Goal: Task Accomplishment & Management: Manage account settings

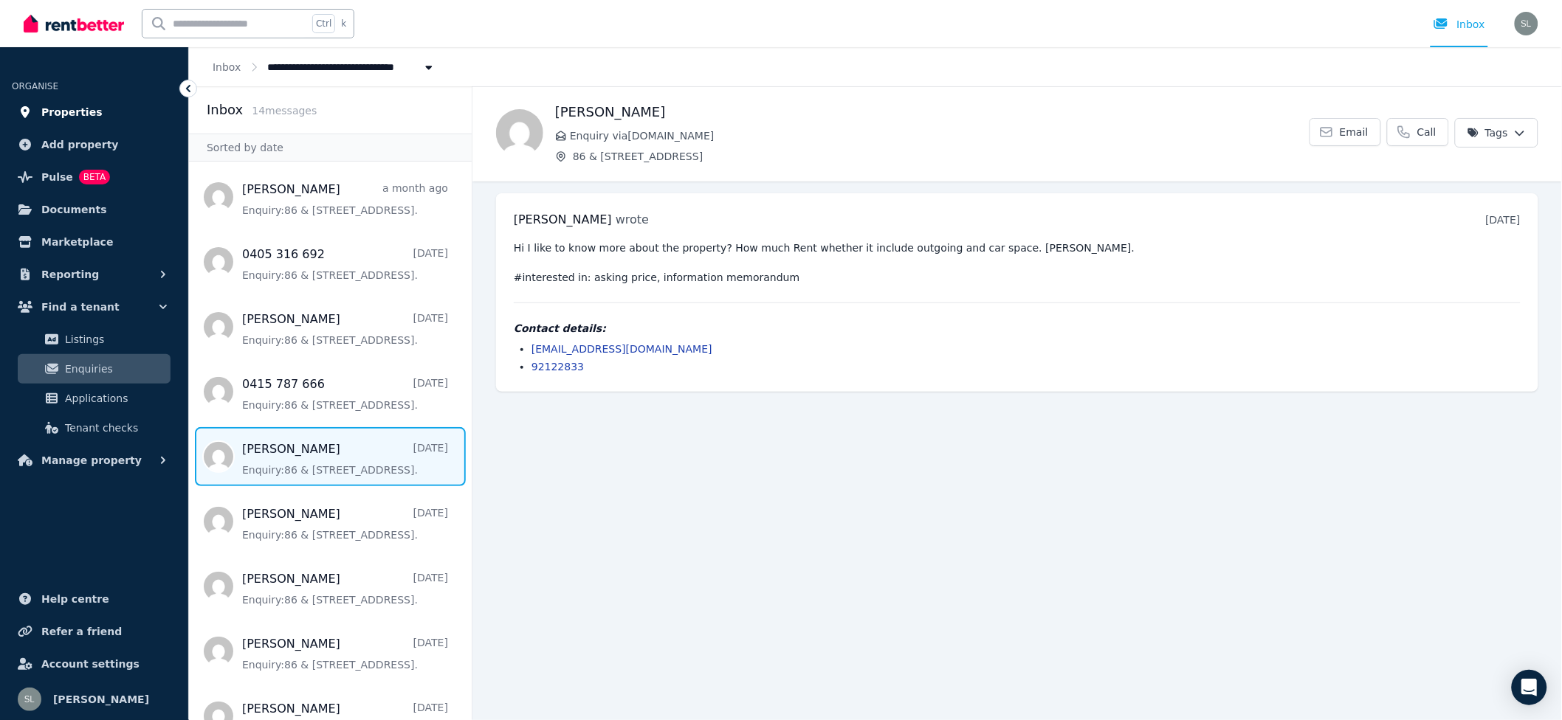
click at [46, 108] on span "Properties" at bounding box center [71, 112] width 61 height 18
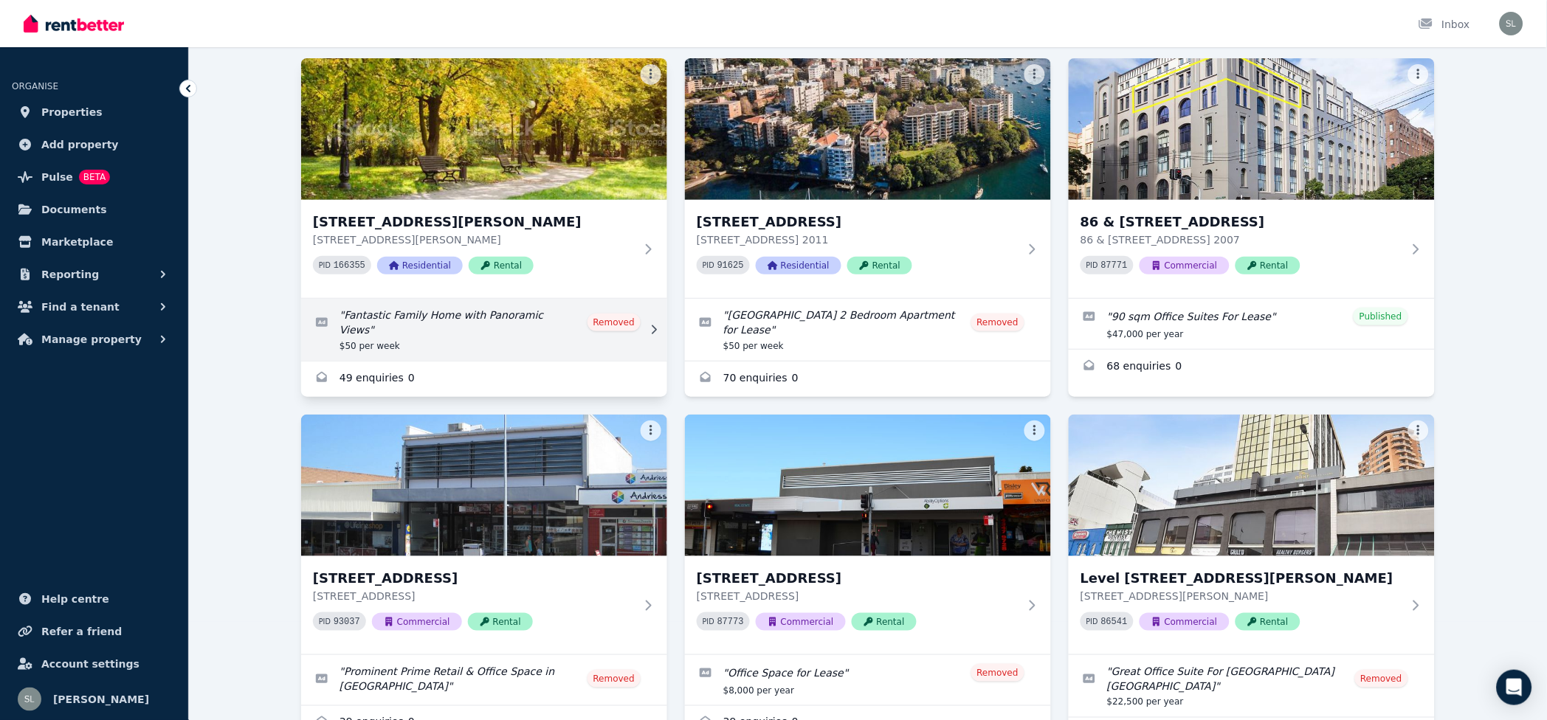
scroll to position [196, 0]
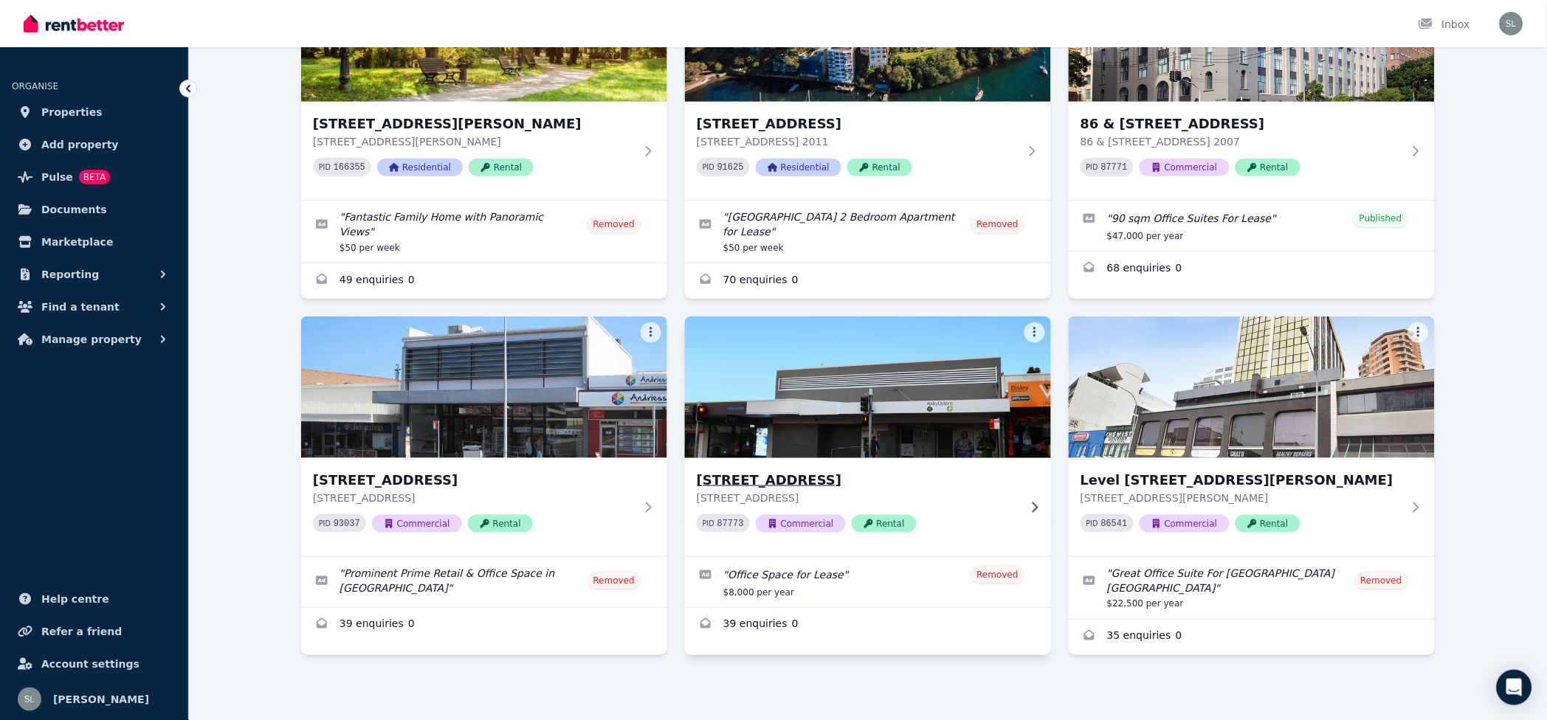
click at [964, 422] on img at bounding box center [868, 387] width 385 height 149
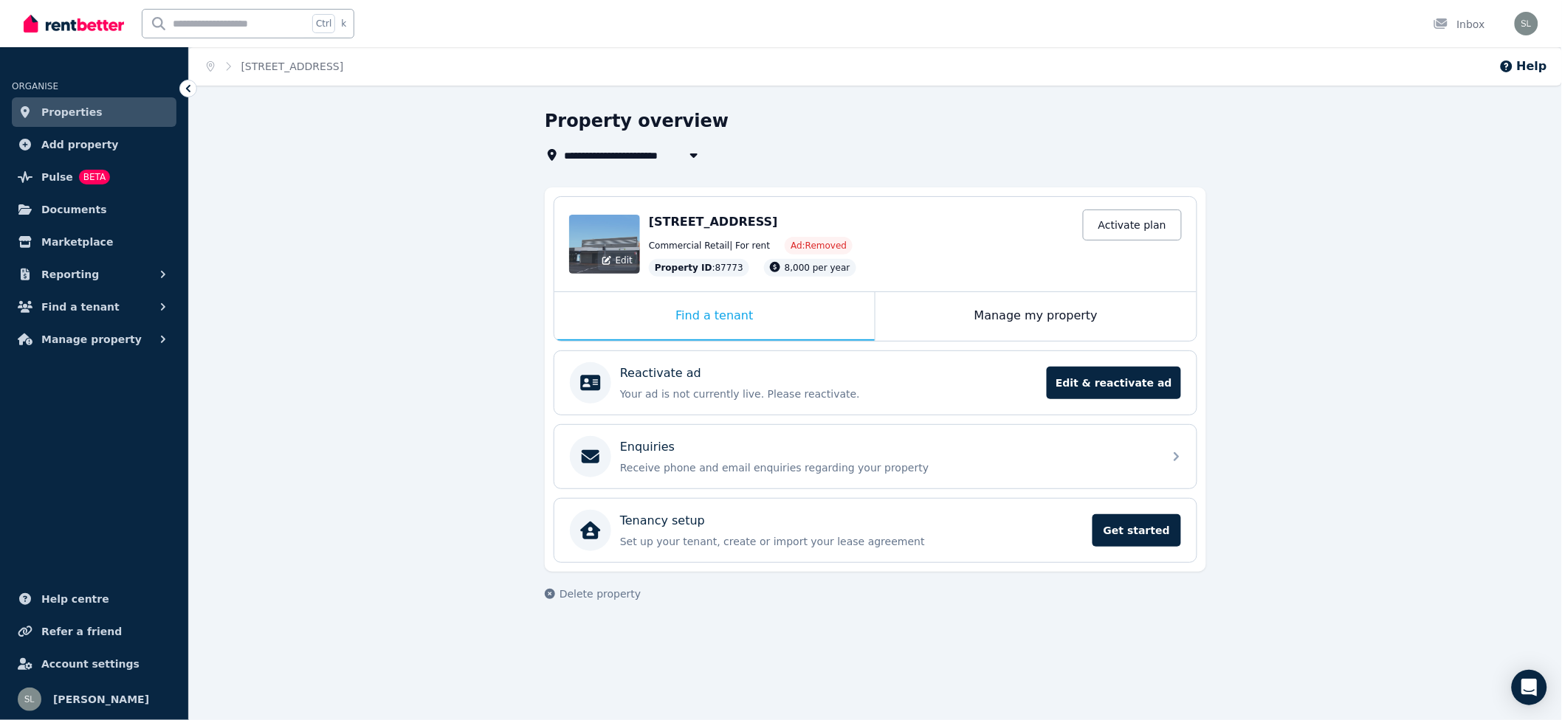
click at [602, 255] on div "Edit" at bounding box center [617, 260] width 39 height 21
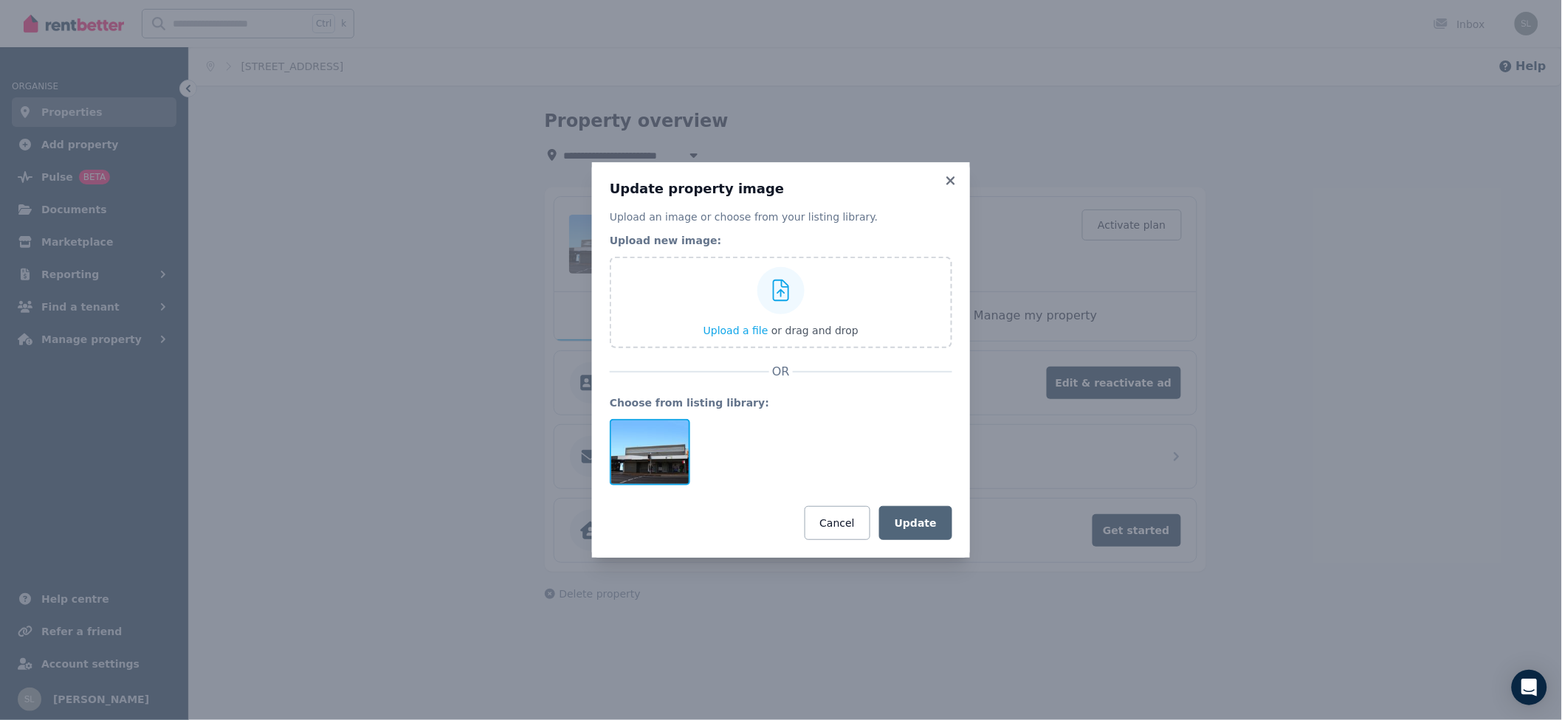
click at [661, 427] on div at bounding box center [650, 452] width 80 height 66
click at [954, 173] on div "Update property image Upload an image or choose from your listing library. Uplo…" at bounding box center [781, 360] width 378 height 396
click at [953, 180] on icon at bounding box center [950, 180] width 8 height 8
